Goal: Task Accomplishment & Management: Manage account settings

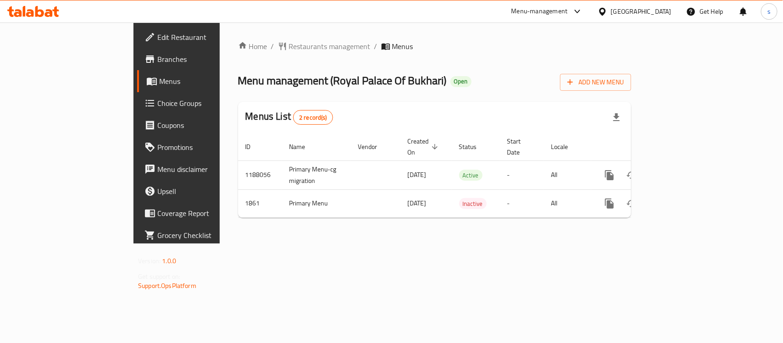
click at [583, 9] on icon at bounding box center [577, 11] width 11 height 11
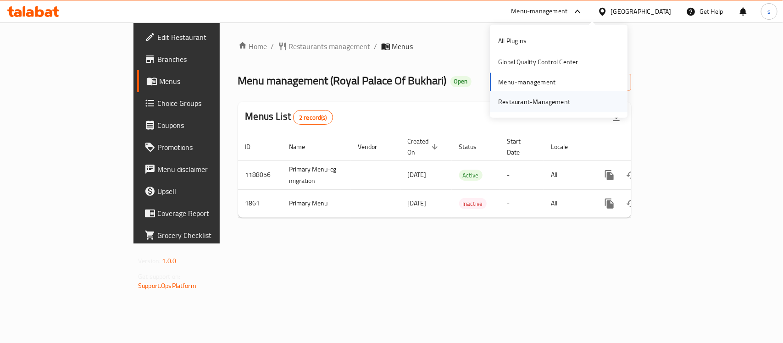
click at [558, 101] on div "Restaurant-Management" at bounding box center [534, 102] width 72 height 10
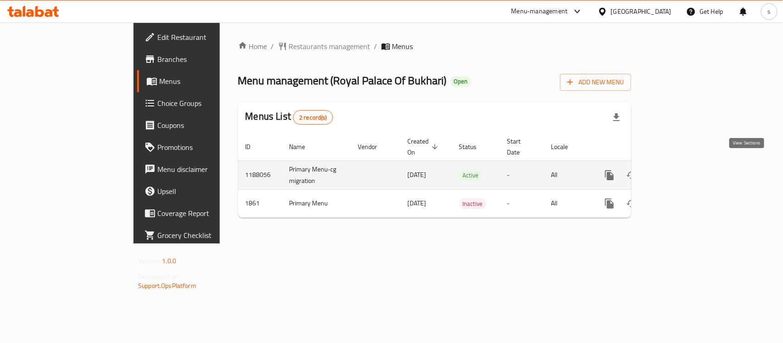
click at [681, 170] on icon "enhanced table" at bounding box center [675, 175] width 11 height 11
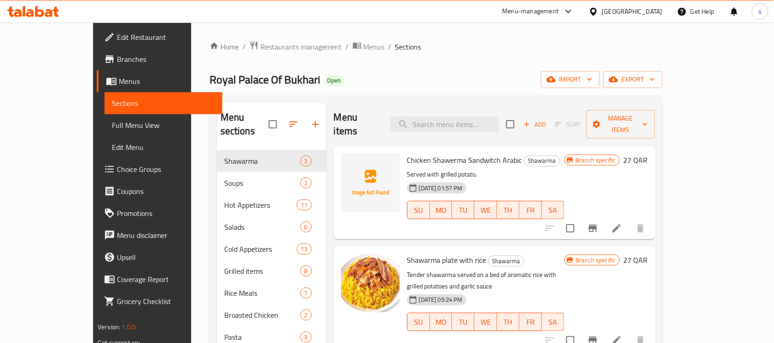
click at [559, 14] on div "Menu-management" at bounding box center [530, 11] width 56 height 11
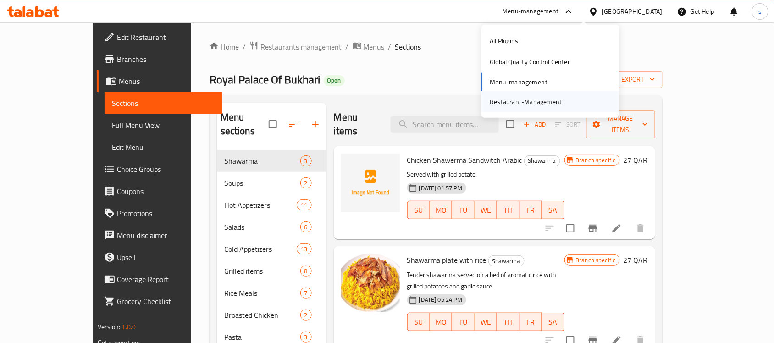
click at [532, 101] on div "Restaurant-Management" at bounding box center [526, 102] width 72 height 10
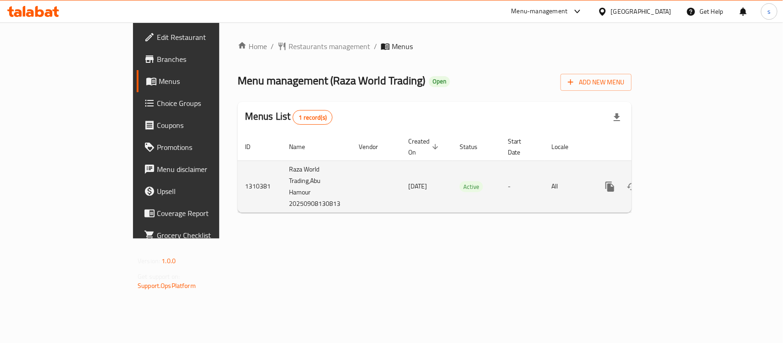
click at [680, 182] on icon "enhanced table" at bounding box center [676, 186] width 8 height 8
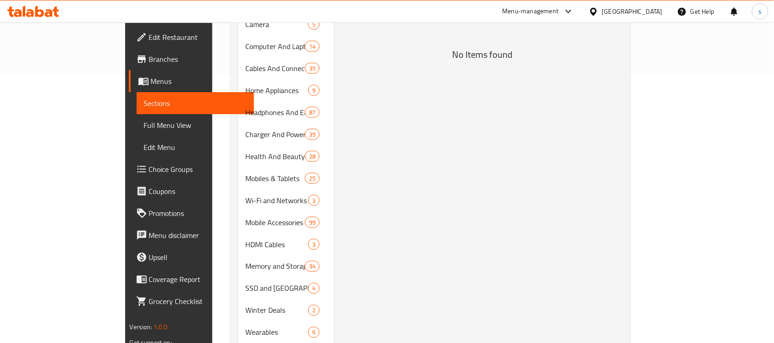
scroll to position [306, 0]
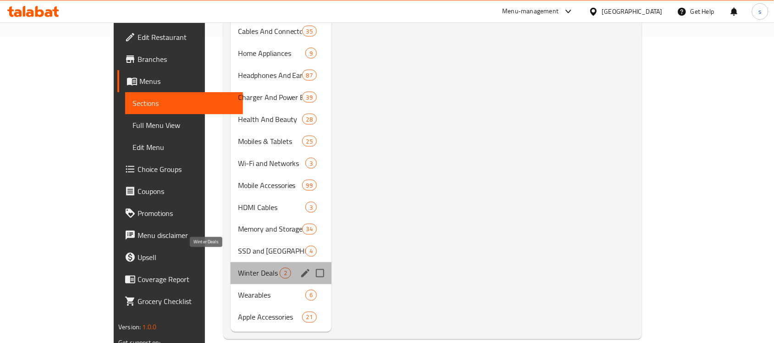
click at [238, 268] on span "Winter Deals" at bounding box center [259, 273] width 42 height 11
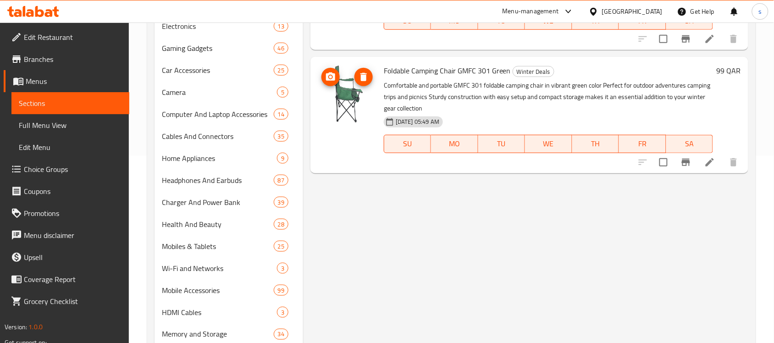
scroll to position [191, 0]
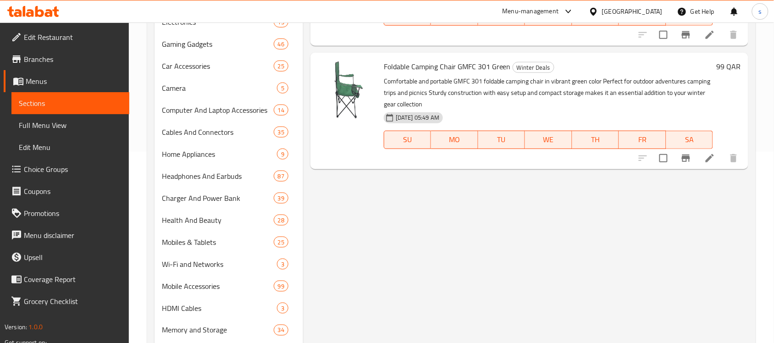
click at [560, 243] on div "Menu items Add Sort Manage items Foldable Camping Chair GMFC 301 Blue Winter De…" at bounding box center [525, 172] width 445 height 521
click at [548, 193] on div "Menu items Add Sort Manage items Foldable Camping Chair GMFC 301 Blue Winter De…" at bounding box center [525, 172] width 445 height 521
click at [744, 204] on div "Menu items Add Sort Manage items Foldable Camping Chair GMFC 301 Blue Winter De…" at bounding box center [525, 172] width 445 height 521
click at [739, 212] on div "Menu items Add Sort Manage items Foldable Camping Chair GMFC 301 Blue Winter De…" at bounding box center [525, 172] width 445 height 521
click at [706, 159] on icon at bounding box center [709, 158] width 11 height 11
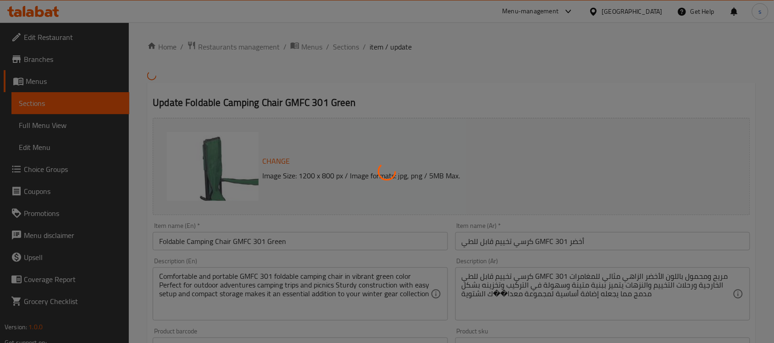
click at [706, 199] on div at bounding box center [387, 171] width 774 height 343
click at [725, 113] on div at bounding box center [387, 171] width 774 height 343
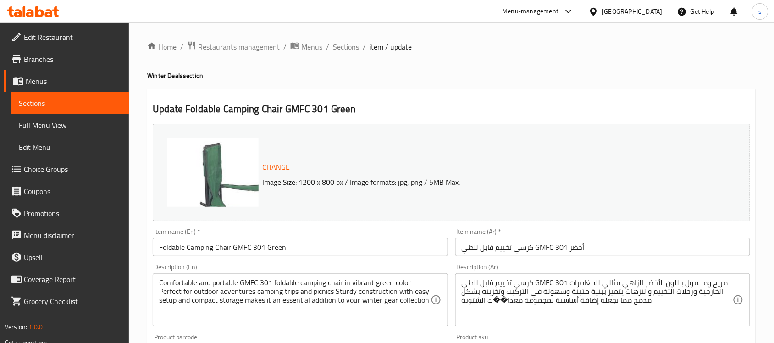
click at [741, 167] on div "Change Image Size: 1200 x 800 px / Image formats: jpg, png / 5MB Max." at bounding box center [451, 172] width 597 height 97
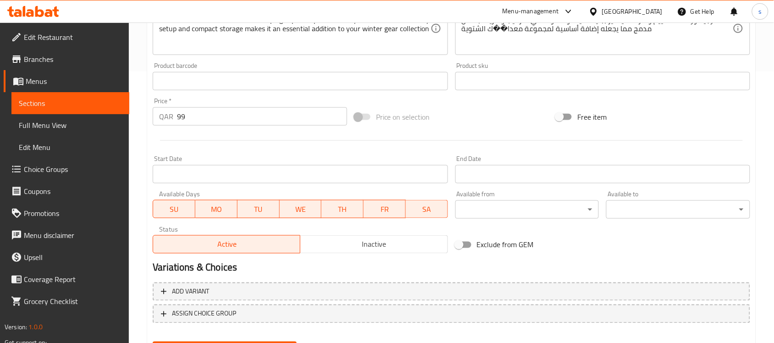
scroll to position [317, 0]
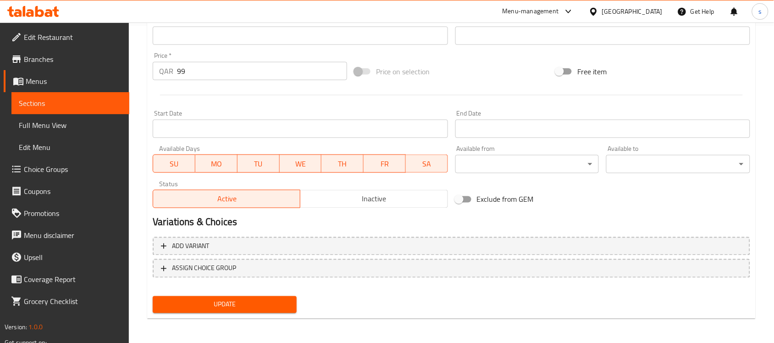
click at [40, 104] on span "Sections" at bounding box center [70, 103] width 103 height 11
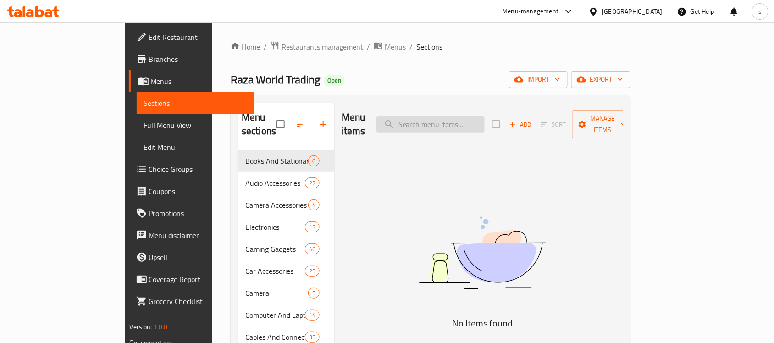
click at [468, 116] on input "search" at bounding box center [430, 124] width 108 height 16
paste input "Whoop Life WS50 12-Month Membership MG Sensor"
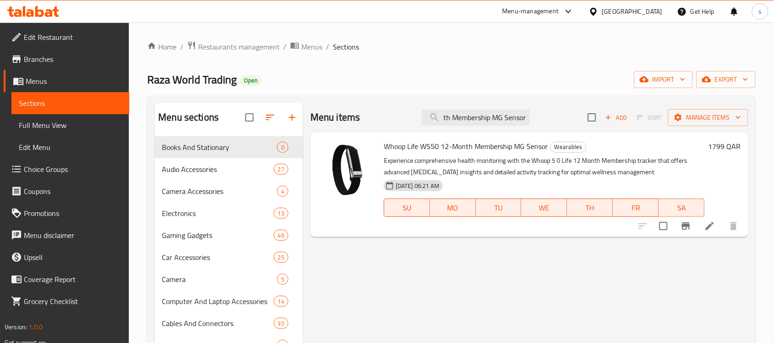
type input "Whoop Life WS50 12-Month Membership MG Sensor"
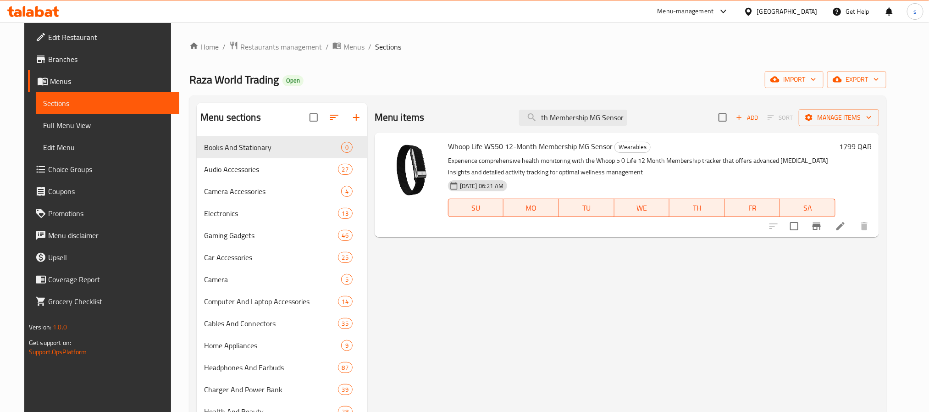
scroll to position [0, 0]
click at [782, 7] on div "Qatar" at bounding box center [787, 11] width 61 height 10
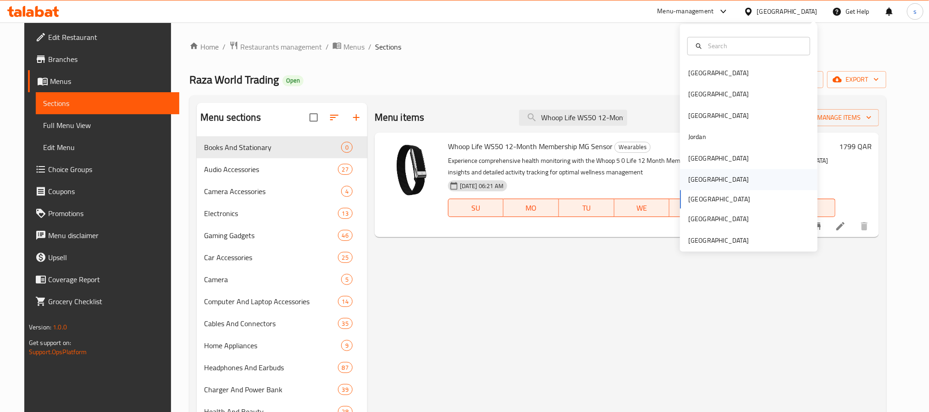
click at [688, 176] on div "[GEOGRAPHIC_DATA]" at bounding box center [718, 180] width 61 height 10
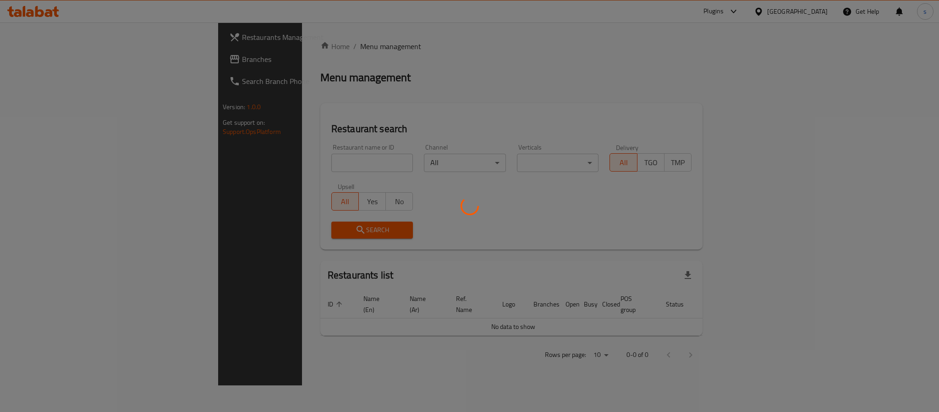
click at [38, 62] on div at bounding box center [469, 206] width 939 height 412
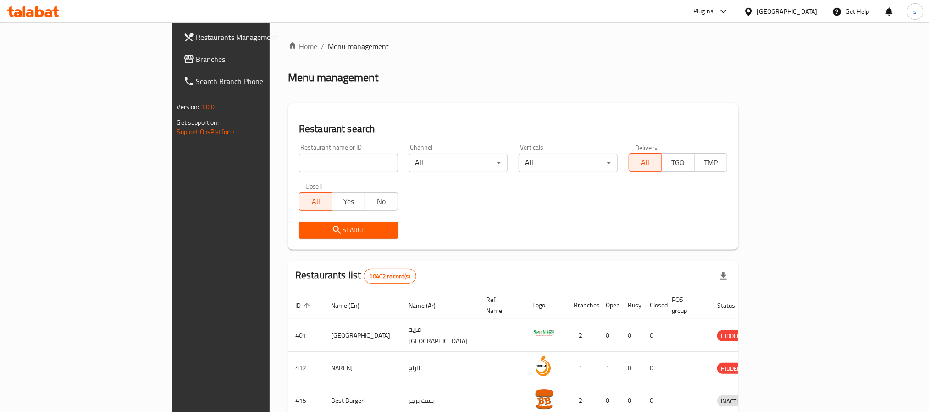
click at [196, 64] on span "Branches" at bounding box center [258, 59] width 124 height 11
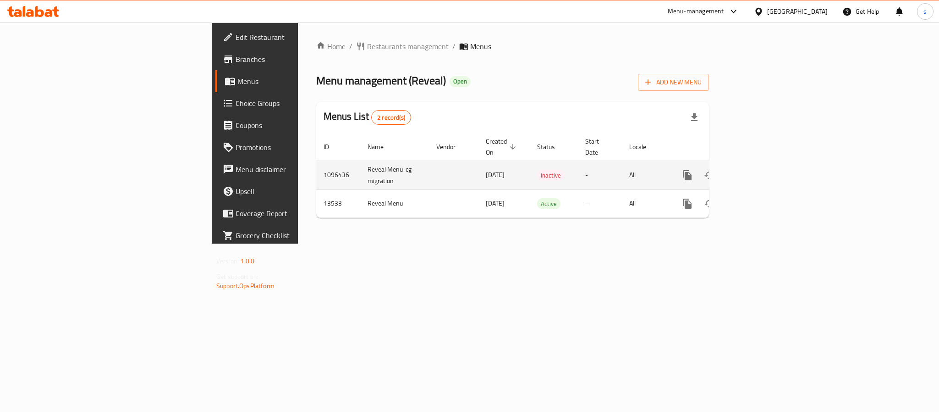
click at [765, 170] on link "enhanced table" at bounding box center [754, 175] width 22 height 22
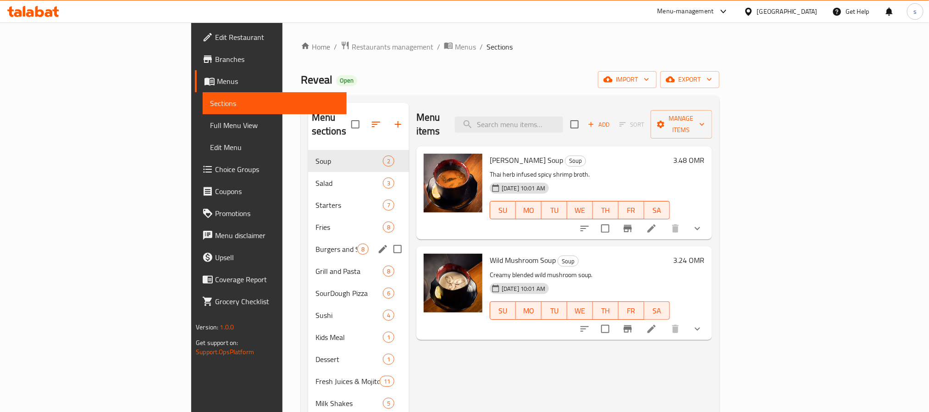
click at [308, 238] on div "Burgers and Sliders 8" at bounding box center [358, 249] width 101 height 22
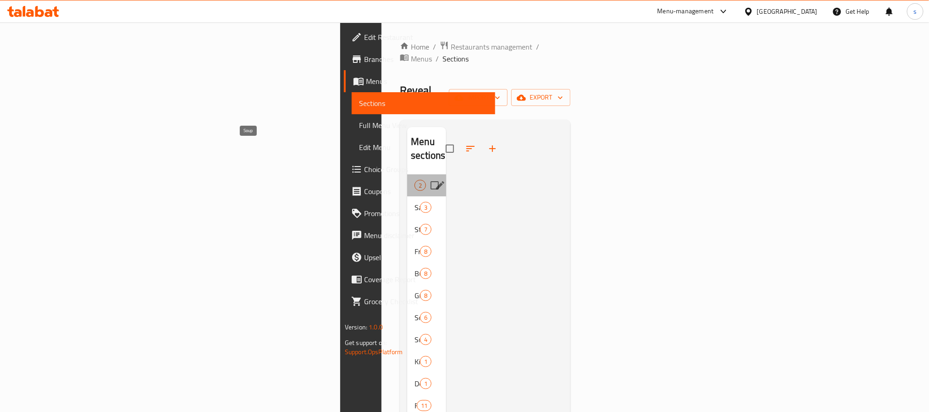
click at [414, 180] on span "Soup" at bounding box center [414, 185] width 0 height 11
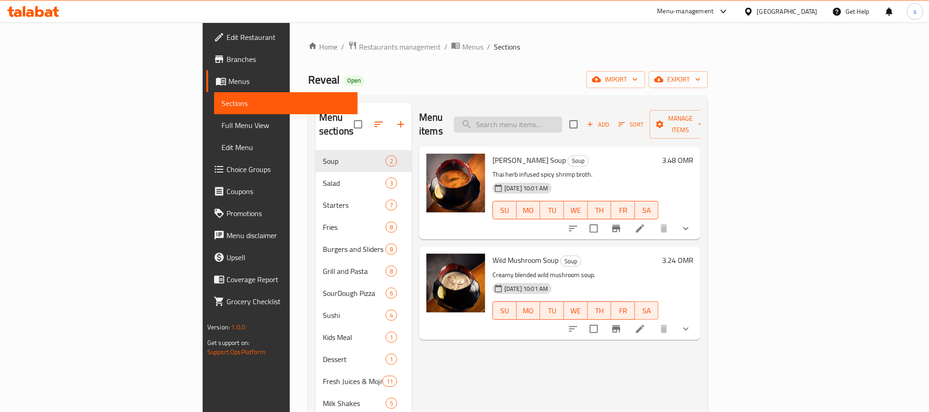
click at [562, 120] on input "search" at bounding box center [508, 124] width 108 height 16
paste input "Dynamite Pizza"
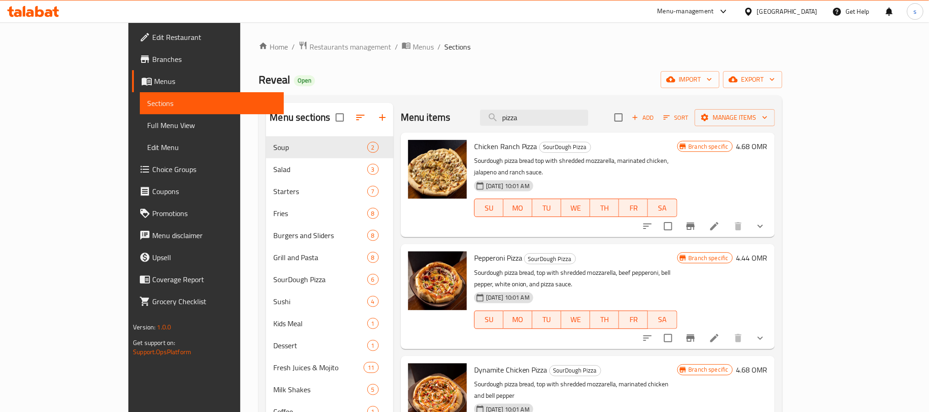
type input "pizza"
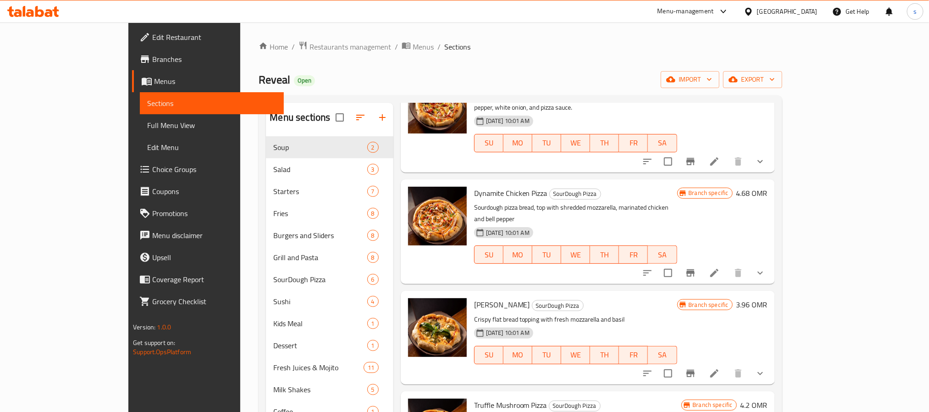
scroll to position [212, 0]
